Goal: Navigation & Orientation: Understand site structure

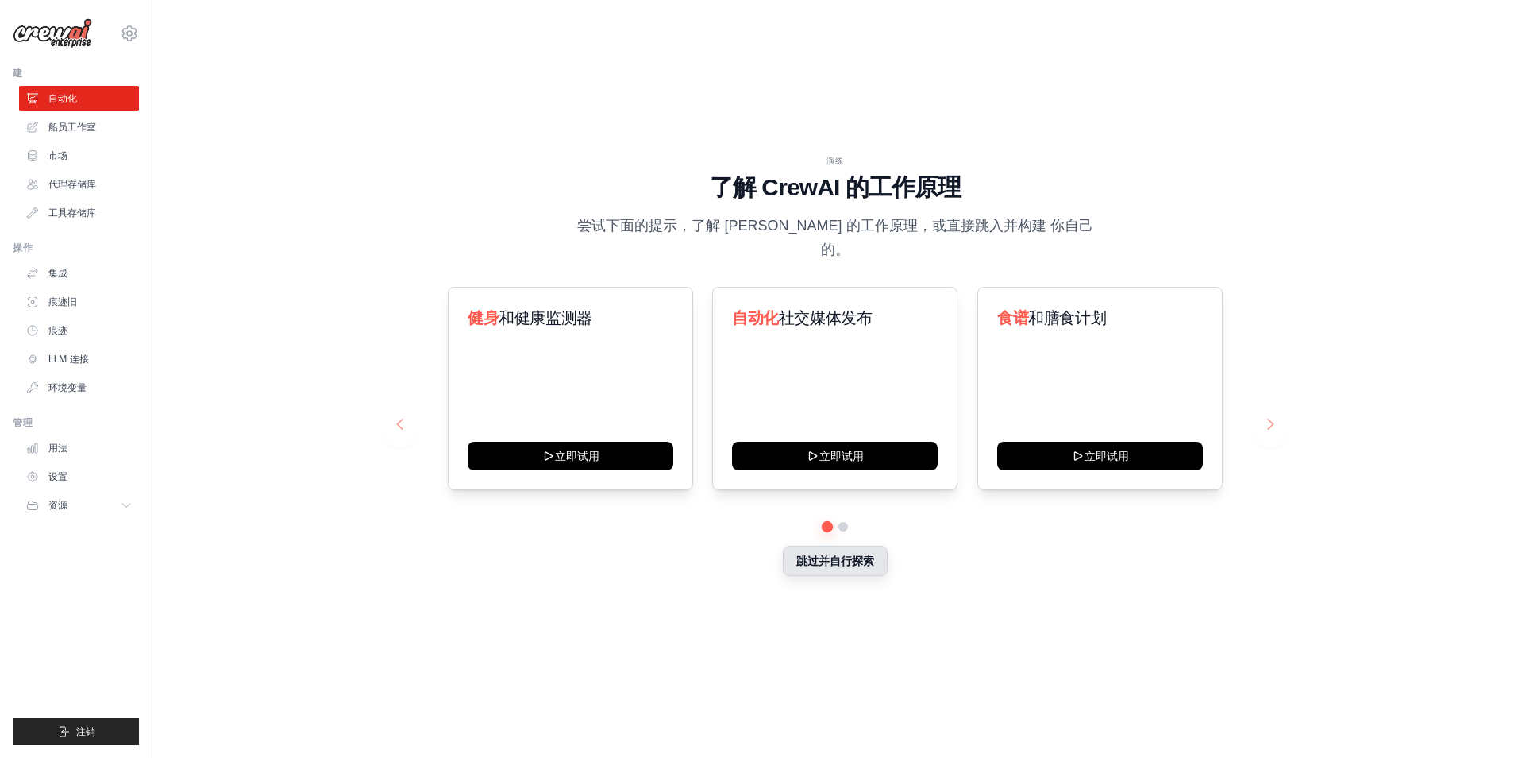
click at [858, 557] on button "跳过并自行探索" at bounding box center [835, 561] width 105 height 30
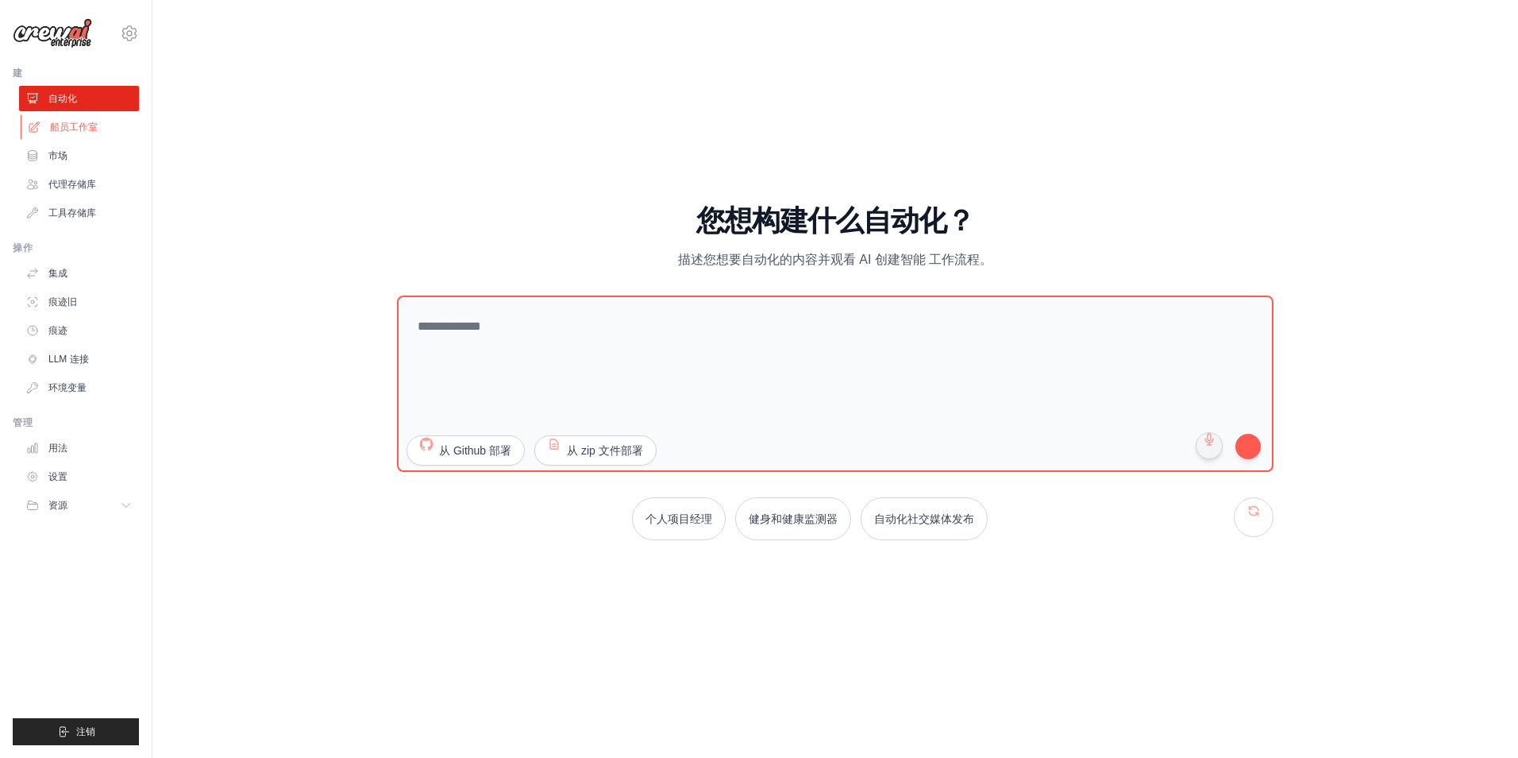
click at [86, 131] on font "船员工作室" at bounding box center [74, 127] width 48 height 13
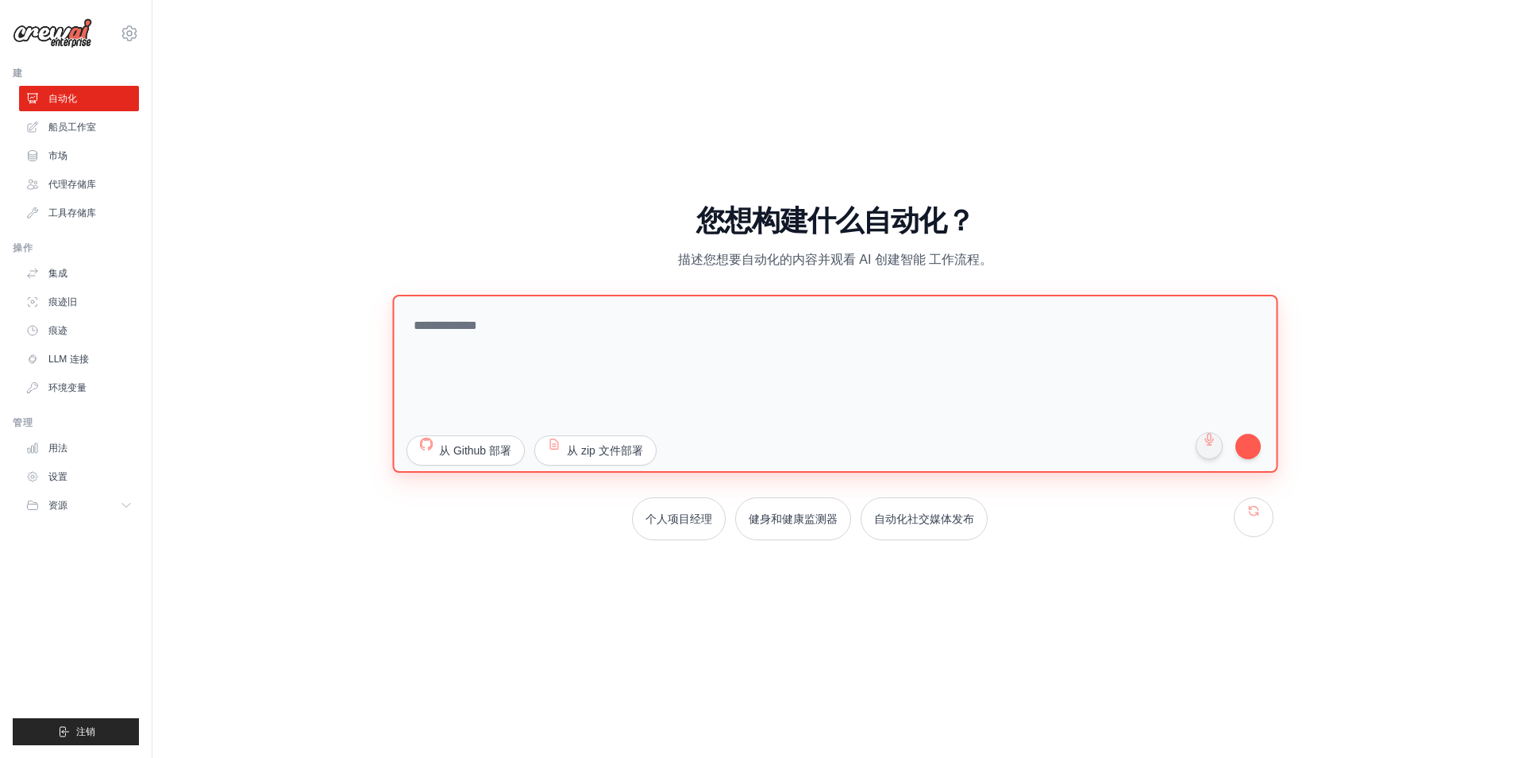
click at [718, 396] on textarea at bounding box center [834, 384] width 885 height 178
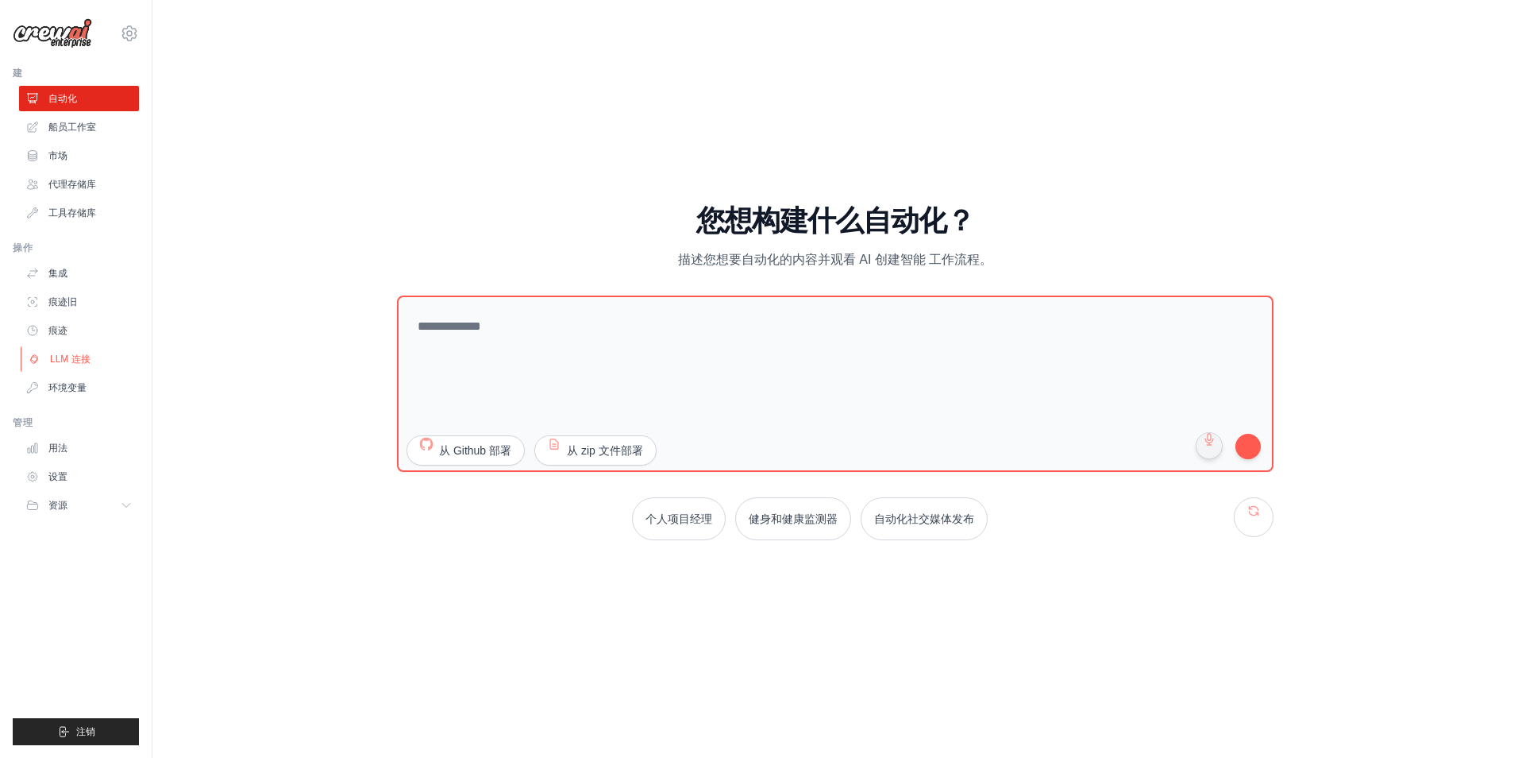
click at [77, 363] on font "LLM 连接" at bounding box center [70, 359] width 41 height 13
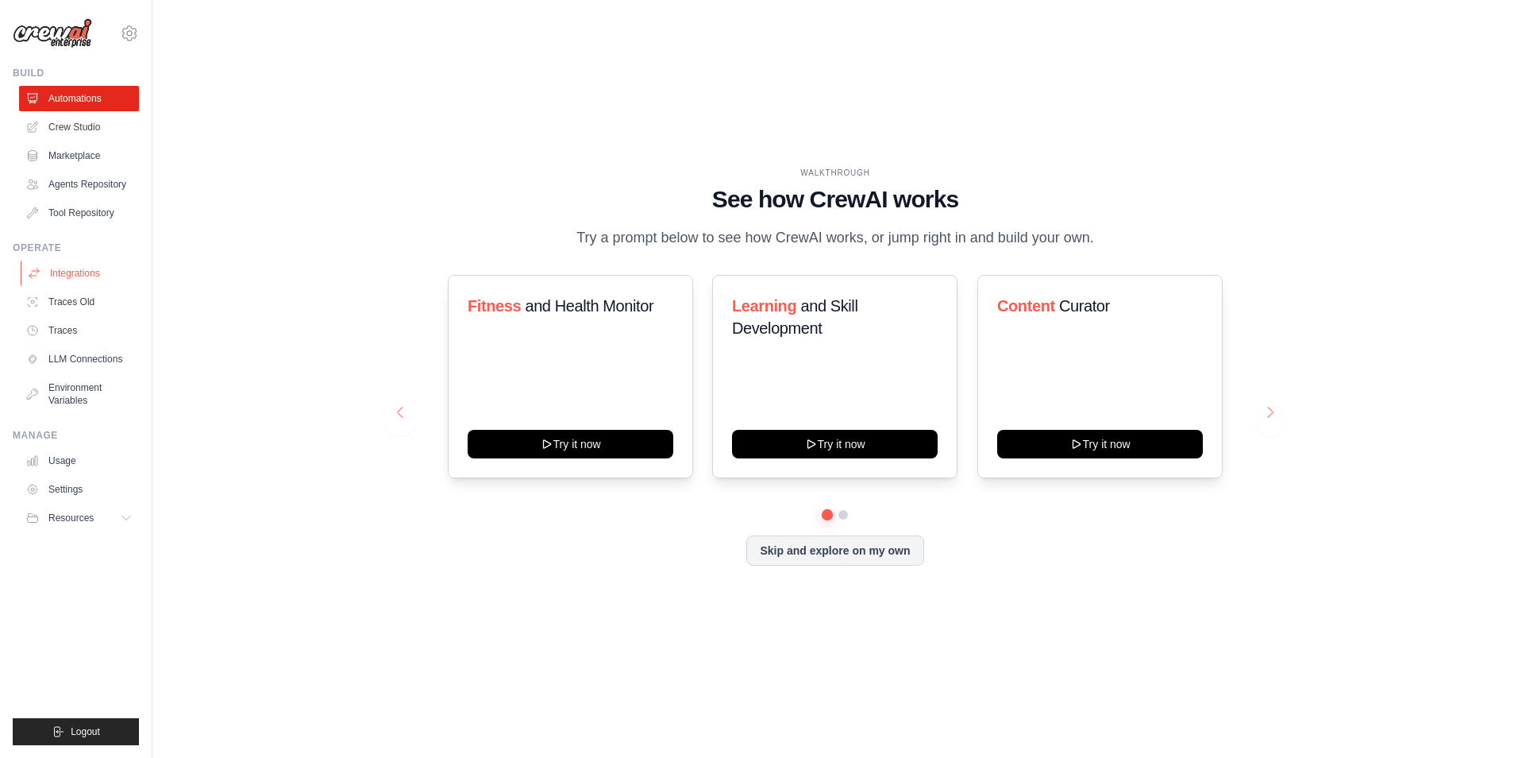
click at [102, 272] on link "Integrations" at bounding box center [81, 272] width 120 height 25
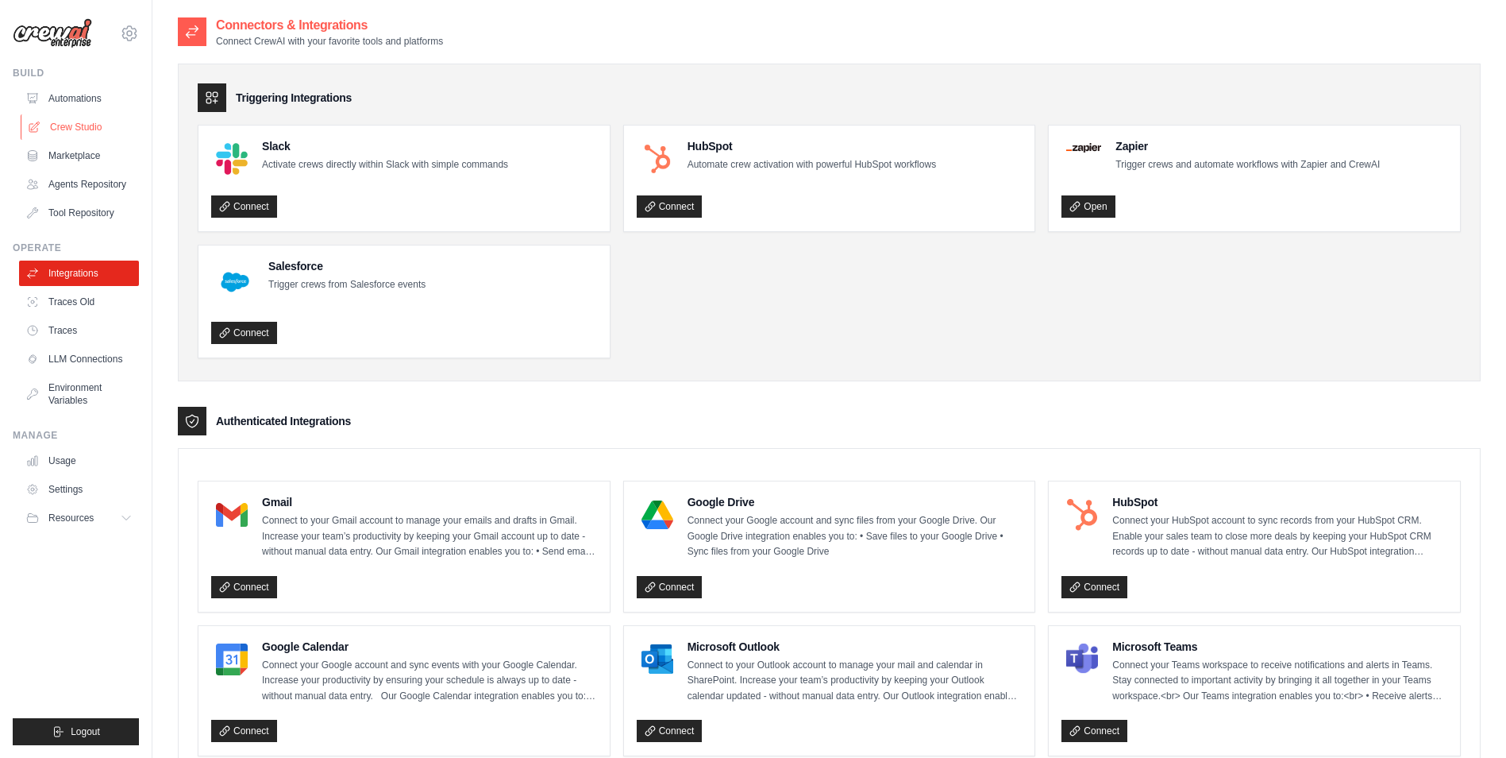
click at [85, 130] on link "Crew Studio" at bounding box center [81, 126] width 120 height 25
